Goal: Information Seeking & Learning: Compare options

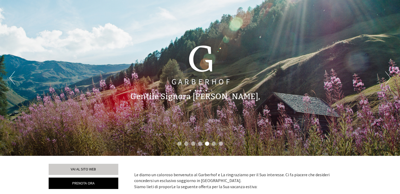
click at [149, 18] on div "Previous Next 1 2 3 4 5 6 7" at bounding box center [200, 78] width 400 height 156
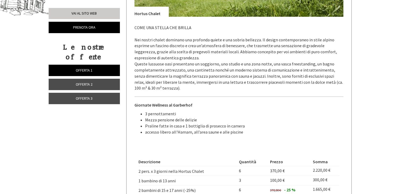
scroll to position [389, 0]
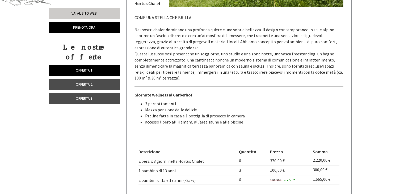
click at [88, 96] on span "Offerta 3" at bounding box center [84, 98] width 17 height 5
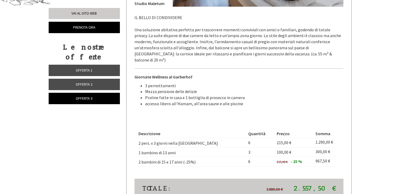
scroll to position [209, 0]
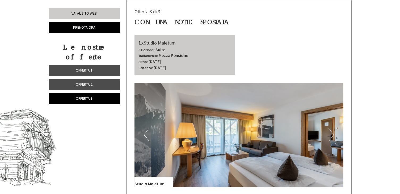
drag, startPoint x: 179, startPoint y: 43, endPoint x: 137, endPoint y: 39, distance: 42.2
click at [137, 39] on div "1x Studio Maletum 5 Persone: Suite Trattamento: Mezza Pensione Arrivo: domenica…" at bounding box center [184, 55] width 100 height 40
copy div "1x Studio Maletum"
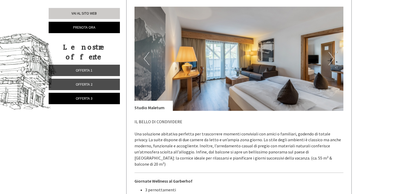
scroll to position [315, 0]
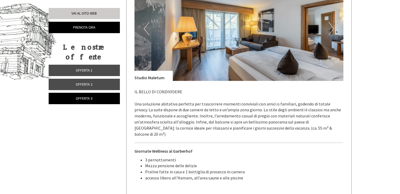
click at [324, 28] on img at bounding box center [238, 29] width 209 height 104
drag, startPoint x: 324, startPoint y: 28, endPoint x: 309, endPoint y: 40, distance: 18.8
click at [303, 39] on img at bounding box center [238, 29] width 209 height 104
click at [329, 28] on button "Next" at bounding box center [331, 28] width 6 height 13
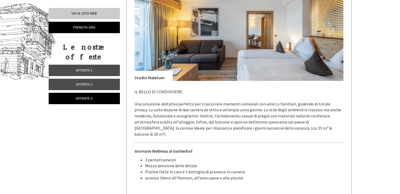
click at [329, 28] on button "Next" at bounding box center [331, 28] width 6 height 13
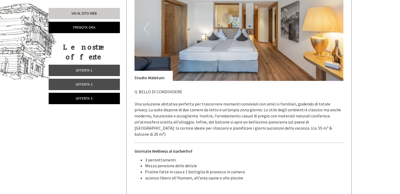
click at [329, 28] on button "Next" at bounding box center [331, 28] width 6 height 13
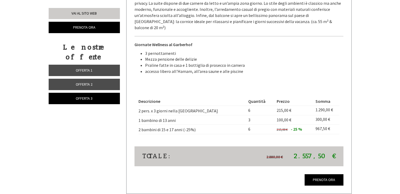
scroll to position [386, 0]
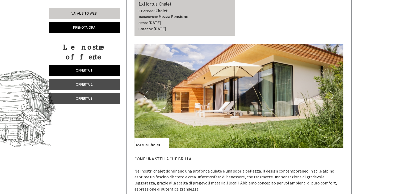
click at [98, 93] on link "Offerta 3" at bounding box center [84, 98] width 71 height 11
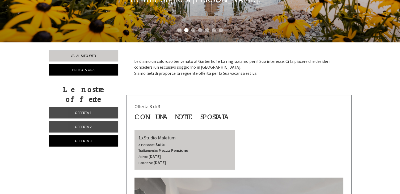
scroll to position [177, 0]
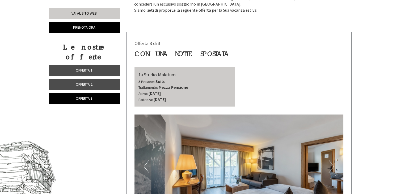
click at [95, 65] on link "Offerta 1" at bounding box center [84, 70] width 71 height 11
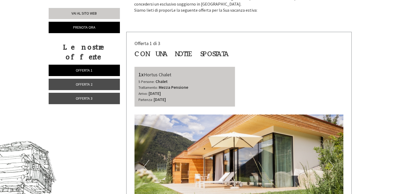
scroll to position [209, 0]
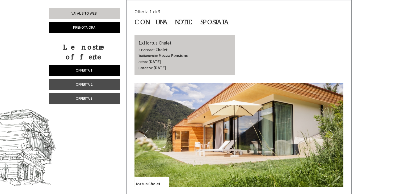
click at [90, 82] on span "Offerta 2" at bounding box center [84, 84] width 17 height 5
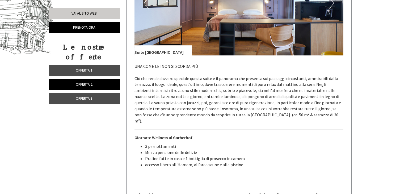
scroll to position [351, 0]
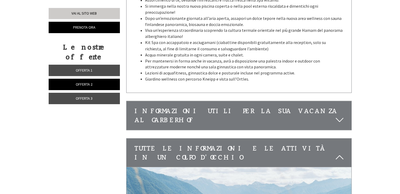
click at [100, 93] on link "Offerta 3" at bounding box center [84, 98] width 71 height 11
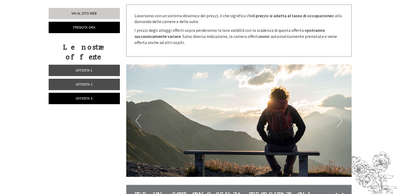
scroll to position [705, 0]
